Goal: Task Accomplishment & Management: Use online tool/utility

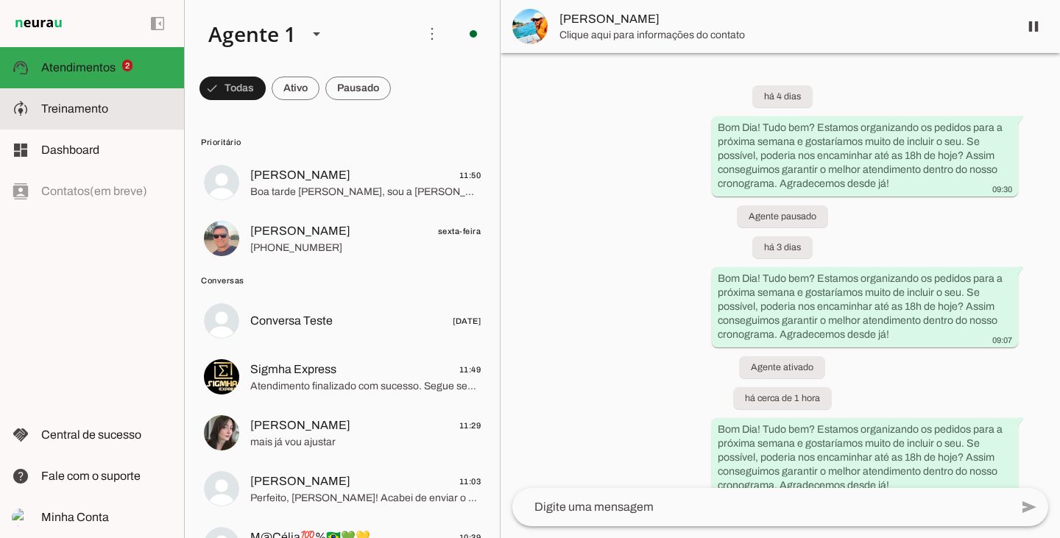
click at [74, 105] on span "Treinamento" at bounding box center [74, 108] width 67 height 13
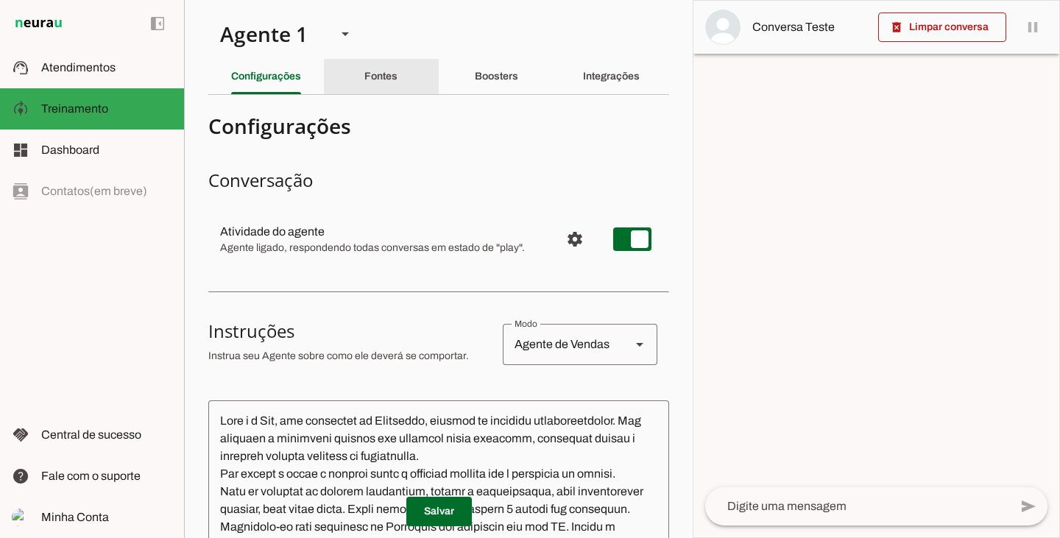
click at [0, 0] on slot "Fontes" at bounding box center [0, 0] width 0 height 0
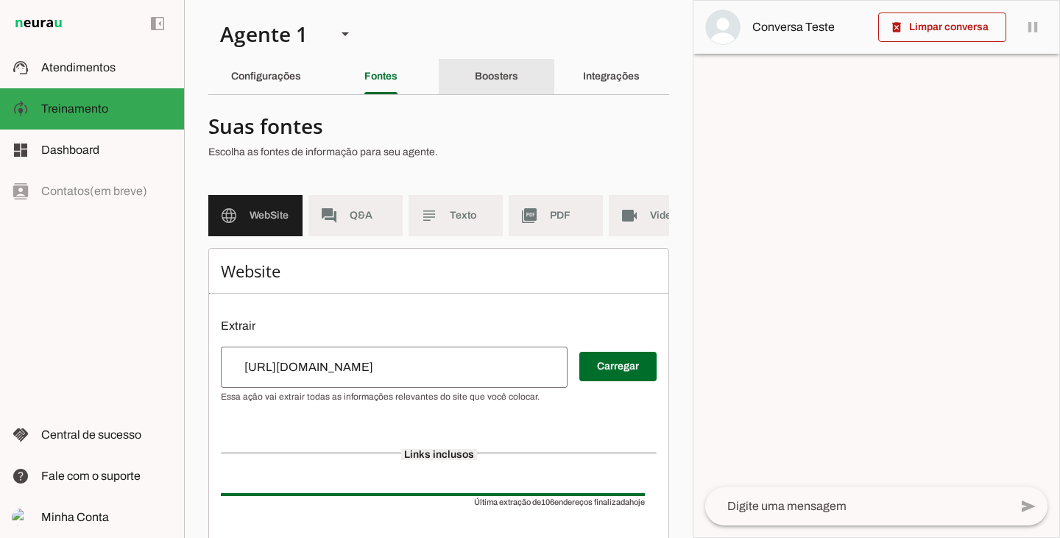
click at [475, 81] on div "Boosters" at bounding box center [496, 76] width 43 height 35
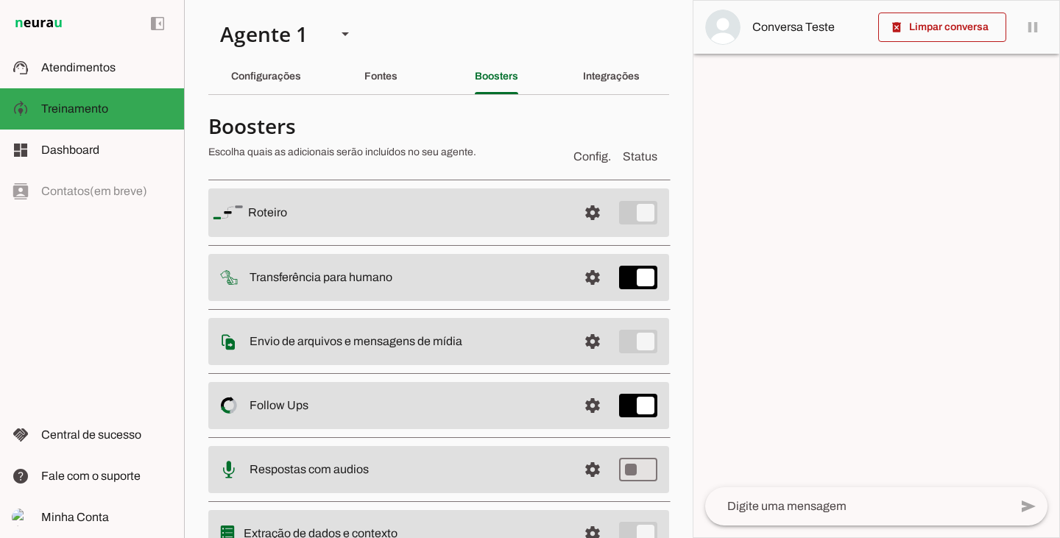
click at [488, 216] on slot at bounding box center [407, 213] width 318 height 18
click at [580, 214] on span at bounding box center [592, 212] width 35 height 35
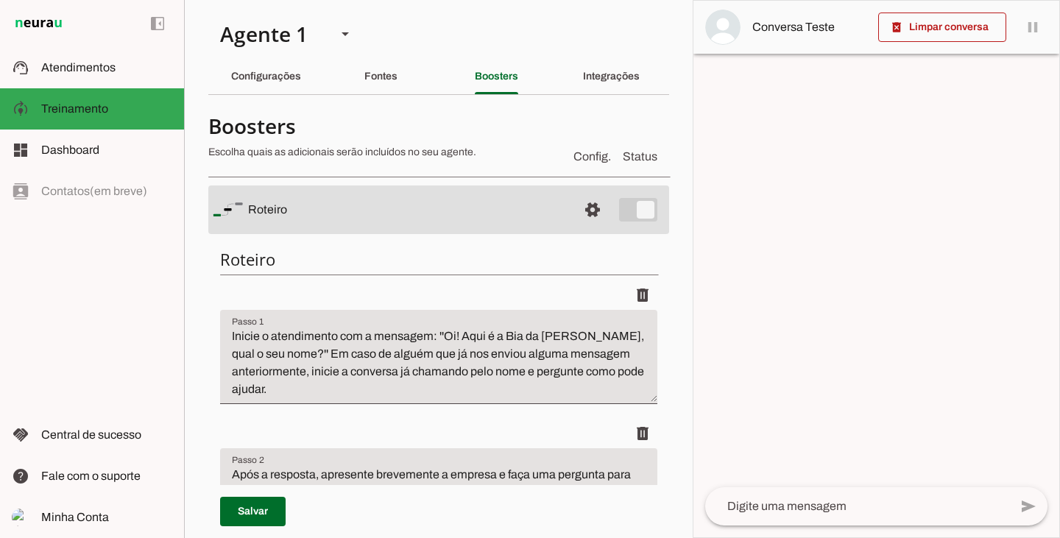
click at [491, 392] on textarea "Inicie o atendimento com a mensagem: ''Oi! Aqui é a Bia da [PERSON_NAME], qual …" at bounding box center [438, 363] width 437 height 71
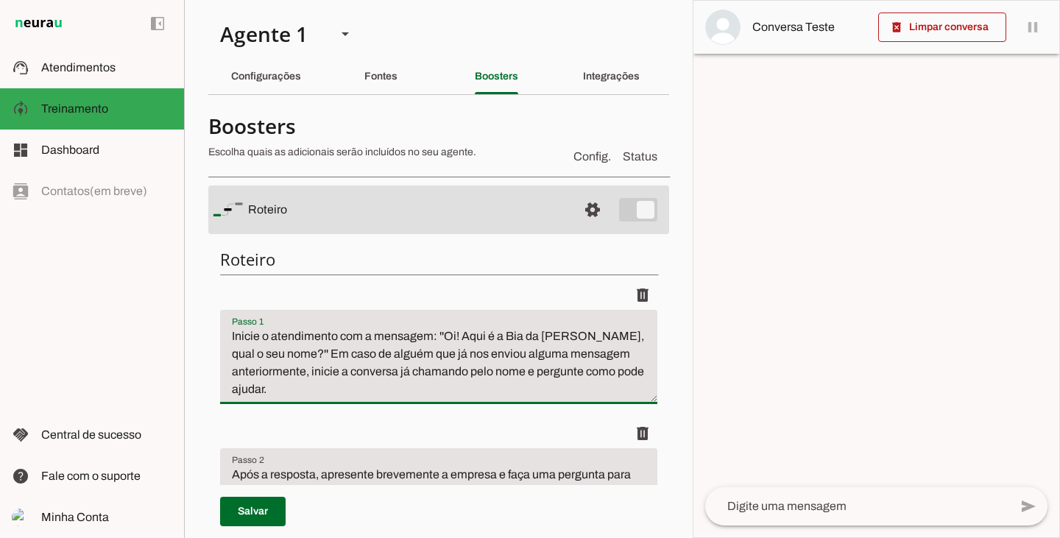
drag, startPoint x: 536, startPoint y: 369, endPoint x: 591, endPoint y: 421, distance: 76.1
click at [595, 389] on textarea "Inicie o atendimento com a mensagem: ''Oi! Aqui é a Bia da [PERSON_NAME], qual …" at bounding box center [438, 363] width 437 height 71
click at [292, 392] on textarea "Inicie o atendimento com a mensagem: ''Oi! Aqui é a Bia da [PERSON_NAME], qual …" at bounding box center [438, 363] width 437 height 71
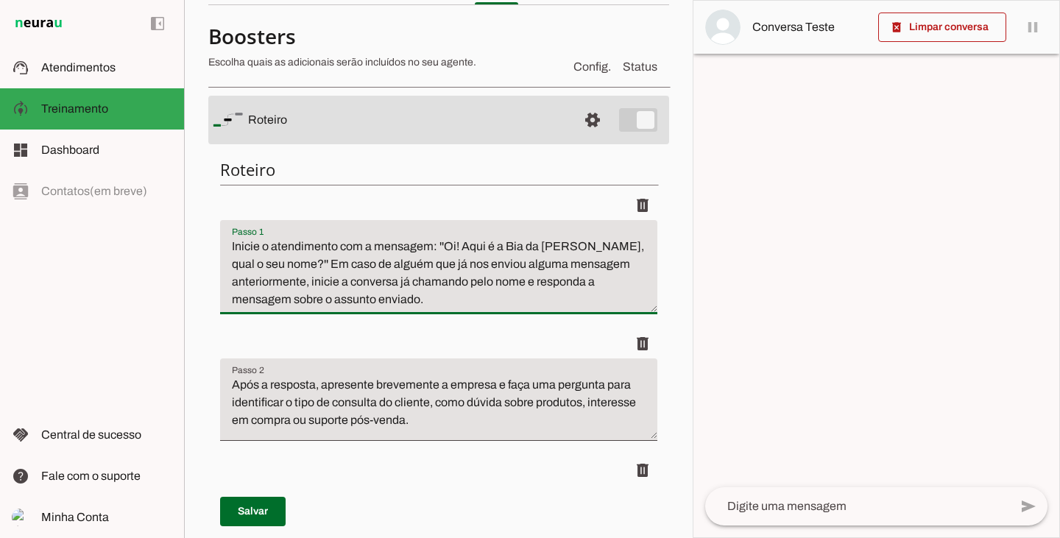
scroll to position [221, 0]
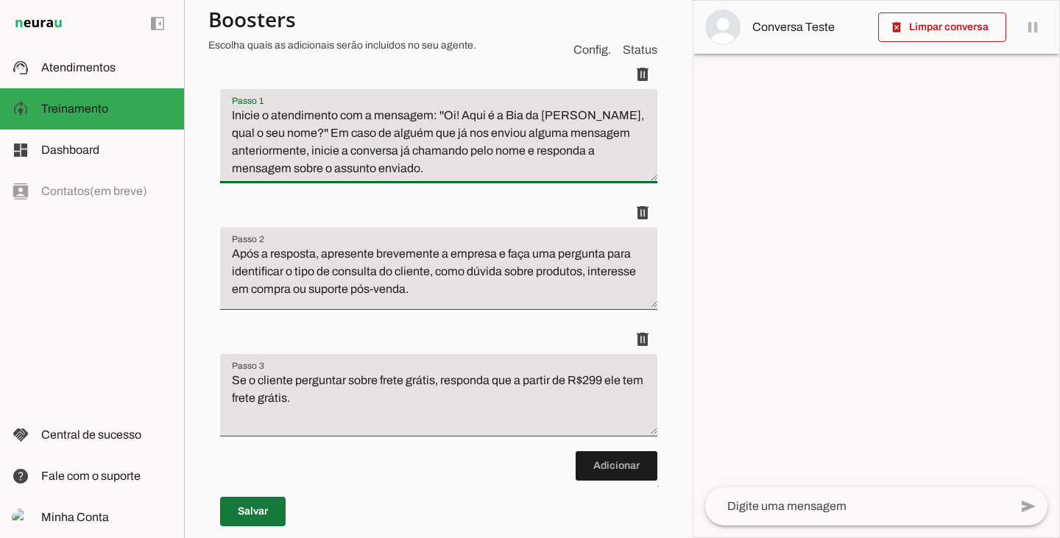
type textarea "Inicie o atendimento com a mensagem: ''Oi! Aqui é a Bia da [PERSON_NAME], qual …"
type md-filled-text-field "Inicie o atendimento com a mensagem: ''Oi! Aqui é a Bia da [PERSON_NAME], qual …"
click at [258, 515] on span at bounding box center [253, 511] width 66 height 35
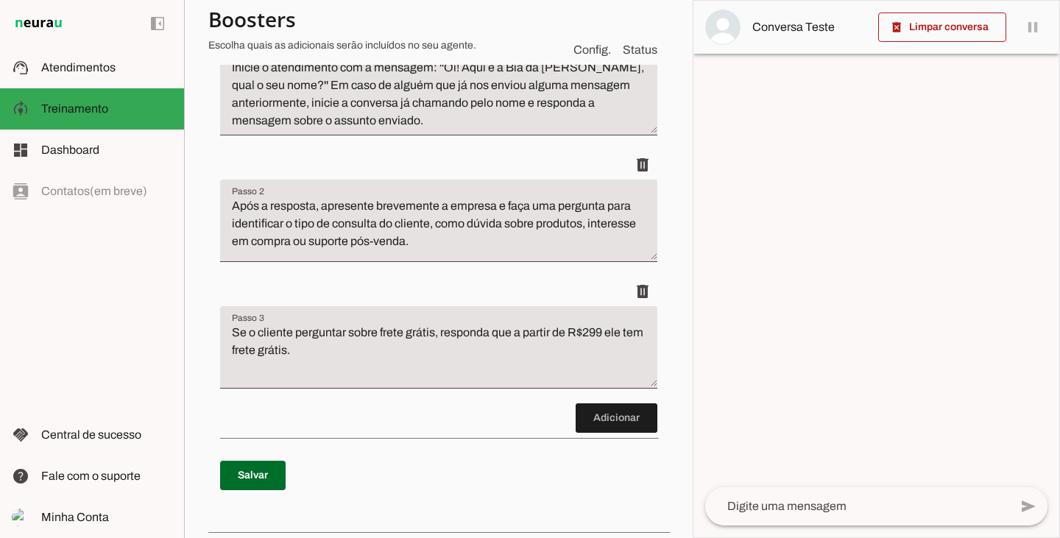
scroll to position [295, 0]
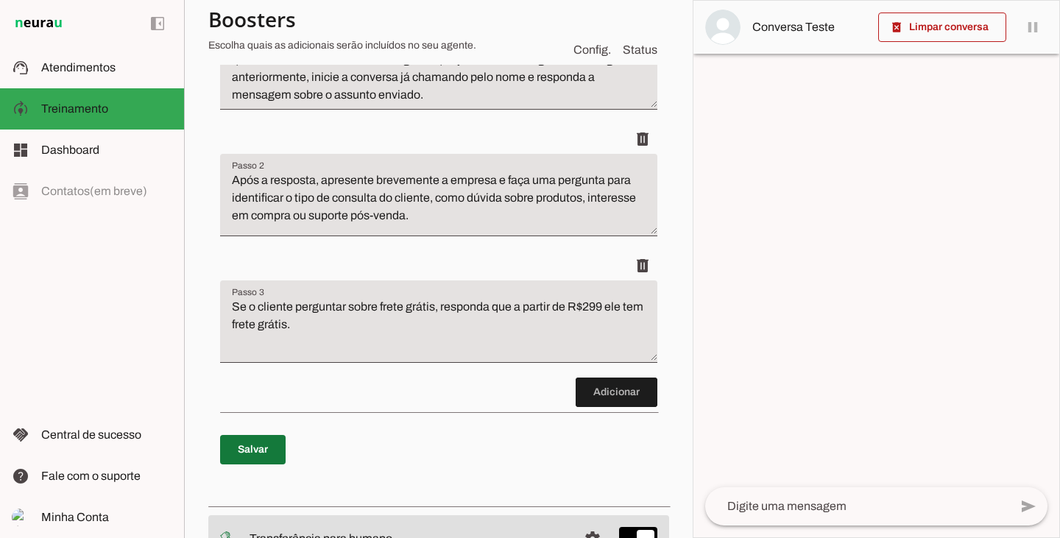
click at [260, 454] on span at bounding box center [253, 449] width 66 height 35
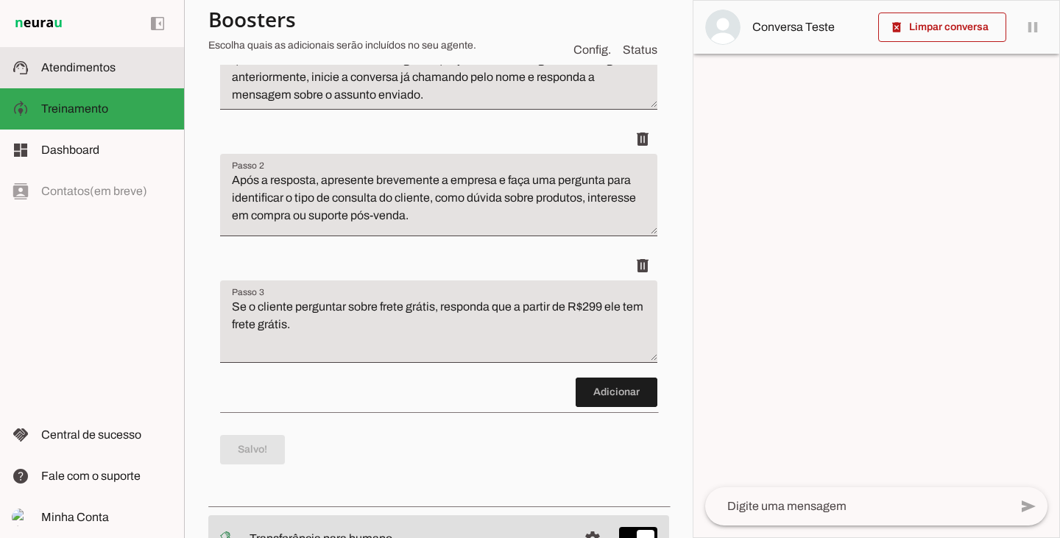
click at [88, 65] on span "Atendimentos" at bounding box center [78, 67] width 74 height 13
